Goal: Navigation & Orientation: Find specific page/section

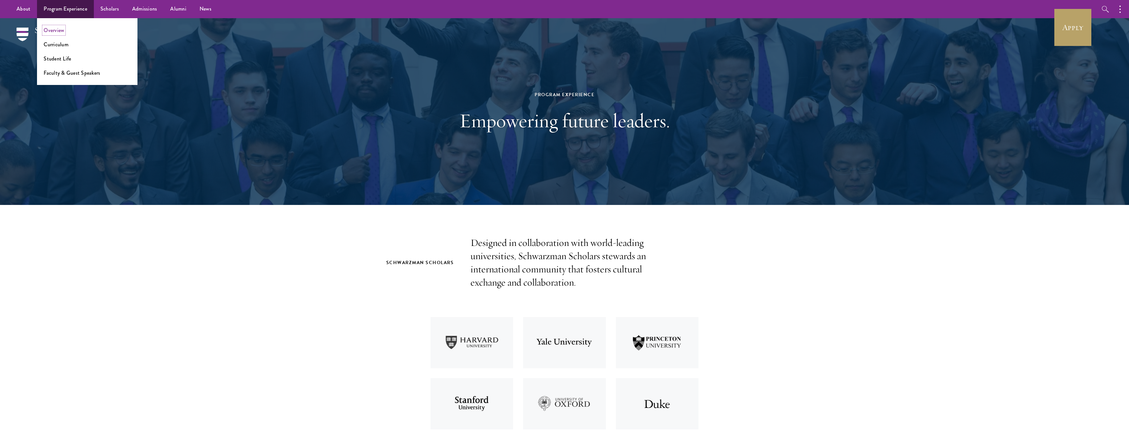
click at [60, 30] on link "Overview" at bounding box center [54, 30] width 20 height 8
click at [50, 27] on link "Overview" at bounding box center [54, 30] width 20 height 8
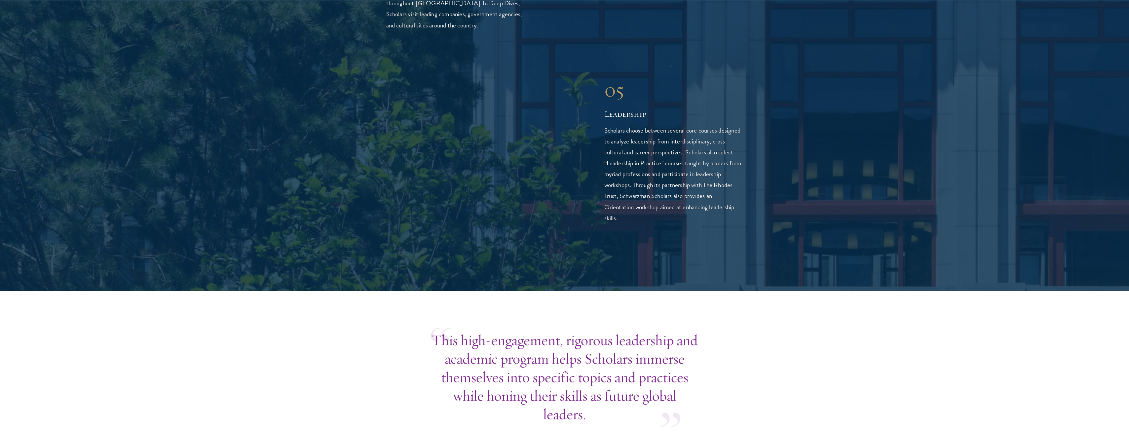
scroll to position [1685, 0]
